Goal: Task Accomplishment & Management: Use online tool/utility

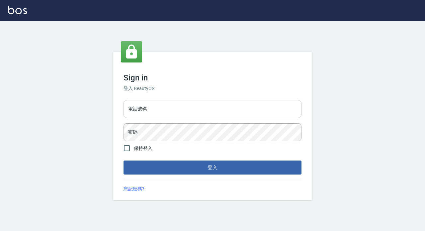
click at [150, 110] on input "電話號碼" at bounding box center [213, 109] width 178 height 18
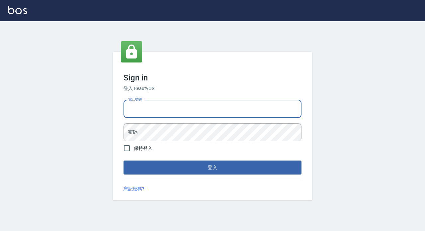
type input "89729295"
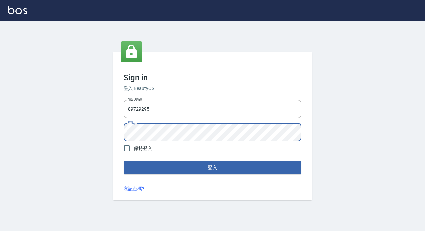
click at [124, 160] on button "登入" at bounding box center [213, 167] width 178 height 14
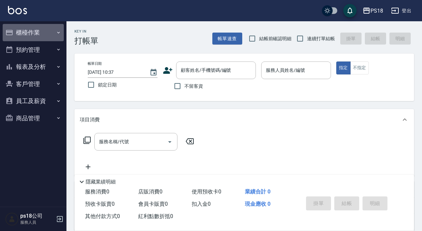
click at [32, 33] on button "櫃檯作業" at bounding box center [33, 32] width 61 height 17
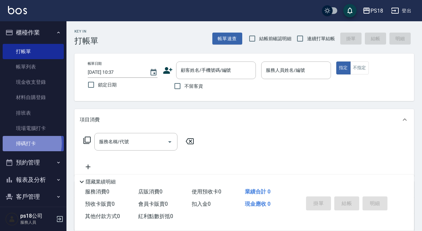
click at [25, 143] on link "掃碼打卡" at bounding box center [33, 143] width 61 height 15
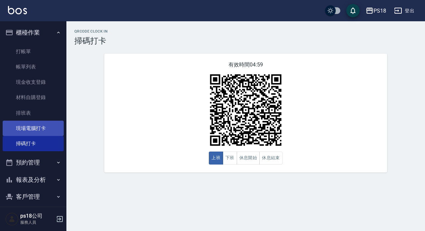
click at [33, 130] on link "現場電腦打卡" at bounding box center [33, 128] width 61 height 15
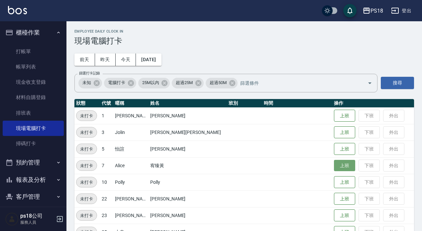
click at [334, 167] on button "上班" at bounding box center [344, 166] width 21 height 12
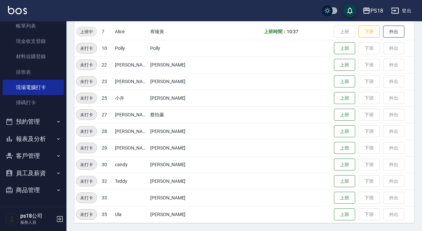
scroll to position [8, 0]
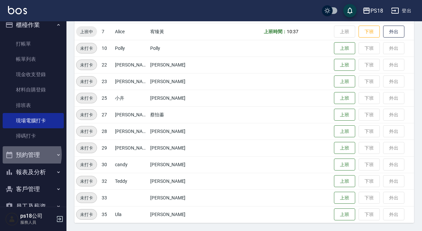
click at [21, 154] on button "預約管理" at bounding box center [33, 154] width 61 height 17
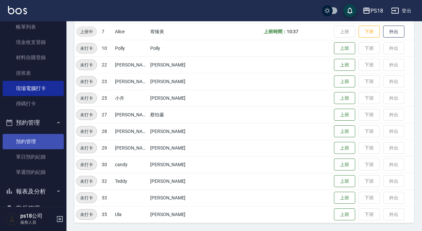
scroll to position [74, 0]
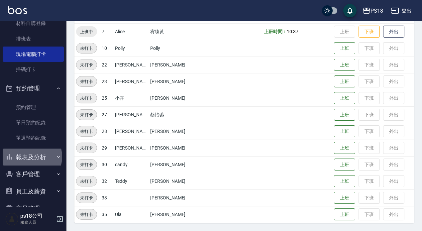
click at [30, 156] on button "報表及分析" at bounding box center [33, 156] width 61 height 17
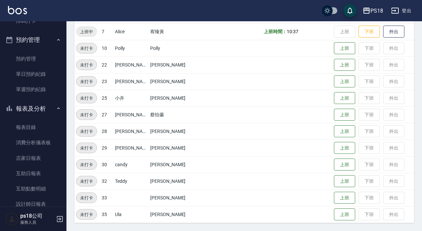
scroll to position [205, 0]
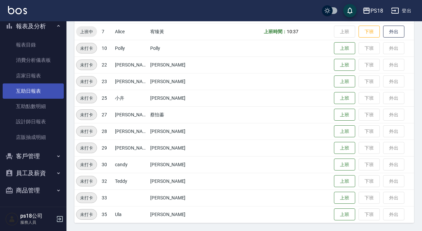
click at [37, 87] on link "互助日報表" at bounding box center [33, 90] width 61 height 15
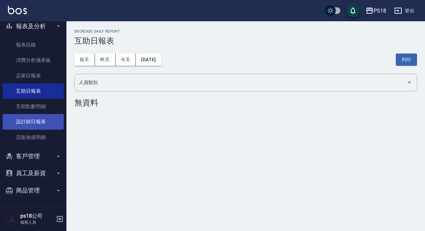
click at [38, 121] on link "設計師日報表" at bounding box center [33, 121] width 61 height 15
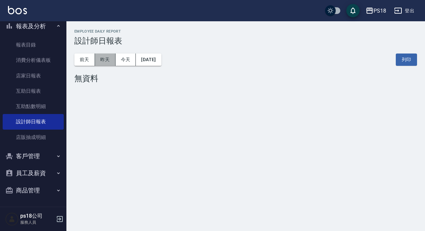
click at [103, 58] on button "昨天" at bounding box center [105, 59] width 21 height 12
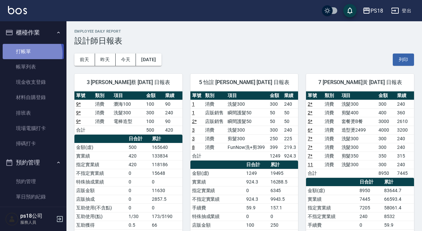
click at [32, 53] on link "打帳單" at bounding box center [33, 51] width 61 height 15
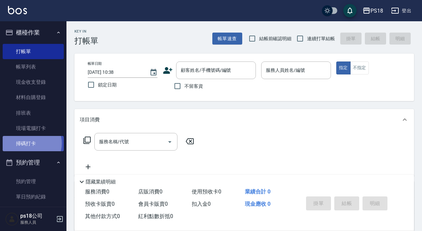
click at [30, 143] on link "掃碼打卡" at bounding box center [33, 143] width 61 height 15
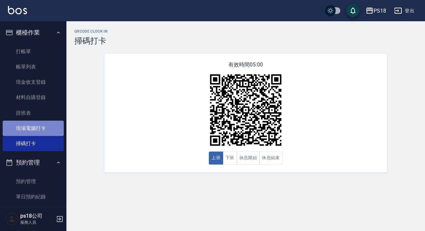
click at [42, 127] on link "現場電腦打卡" at bounding box center [33, 128] width 61 height 15
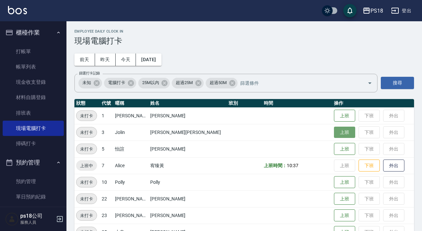
click at [334, 134] on button "上班" at bounding box center [344, 133] width 21 height 12
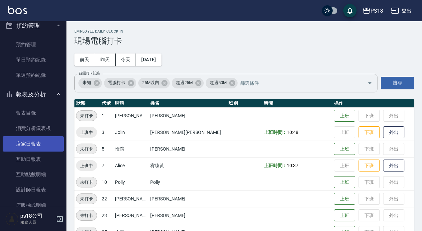
scroll to position [199, 0]
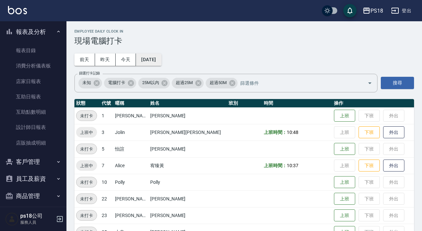
click at [161, 61] on button "[DATE]" at bounding box center [148, 59] width 25 height 12
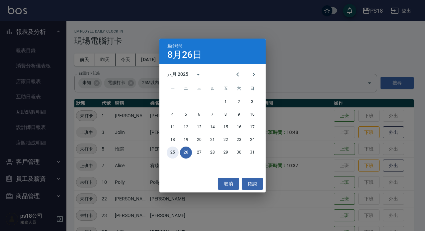
click at [173, 155] on button "25" at bounding box center [173, 152] width 12 height 12
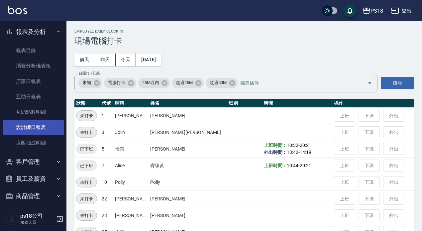
click at [40, 121] on link "設計師日報表" at bounding box center [33, 127] width 61 height 15
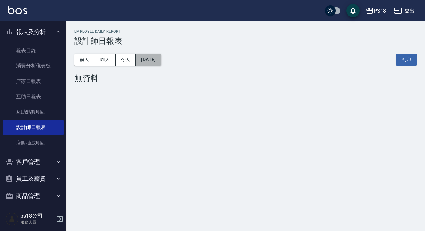
click at [161, 64] on button "[DATE]" at bounding box center [148, 59] width 25 height 12
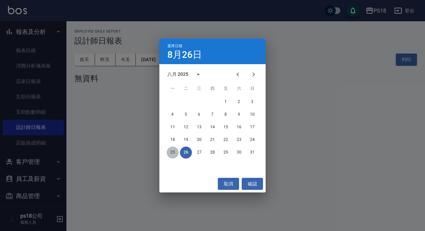
click at [171, 154] on button "25" at bounding box center [173, 152] width 12 height 12
